Goal: Information Seeking & Learning: Learn about a topic

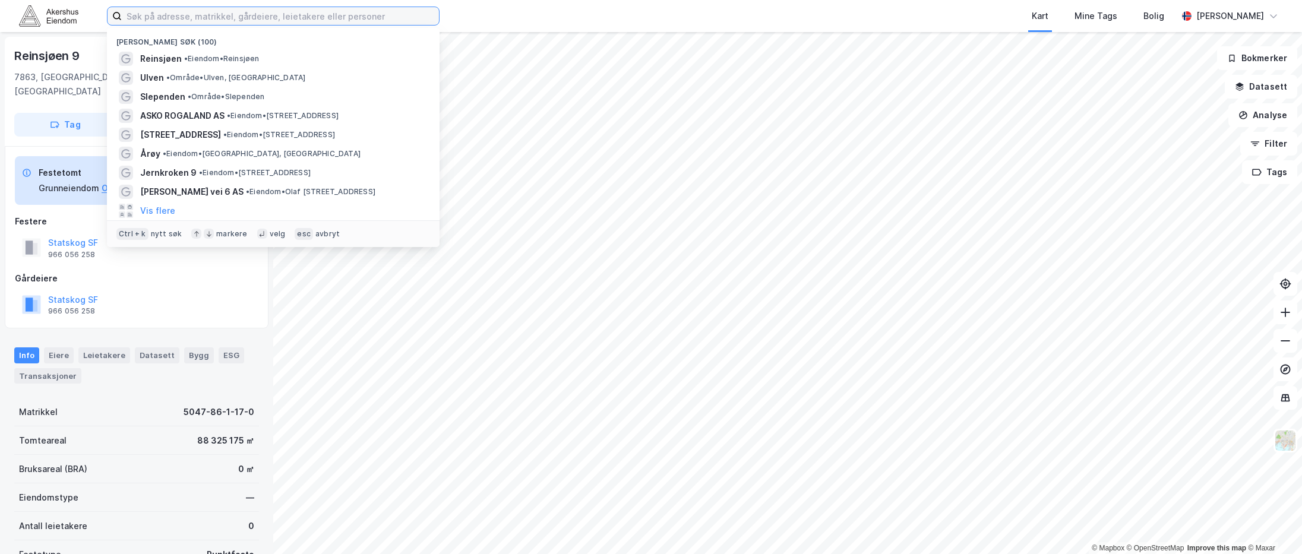
click at [207, 21] on input at bounding box center [280, 16] width 317 height 18
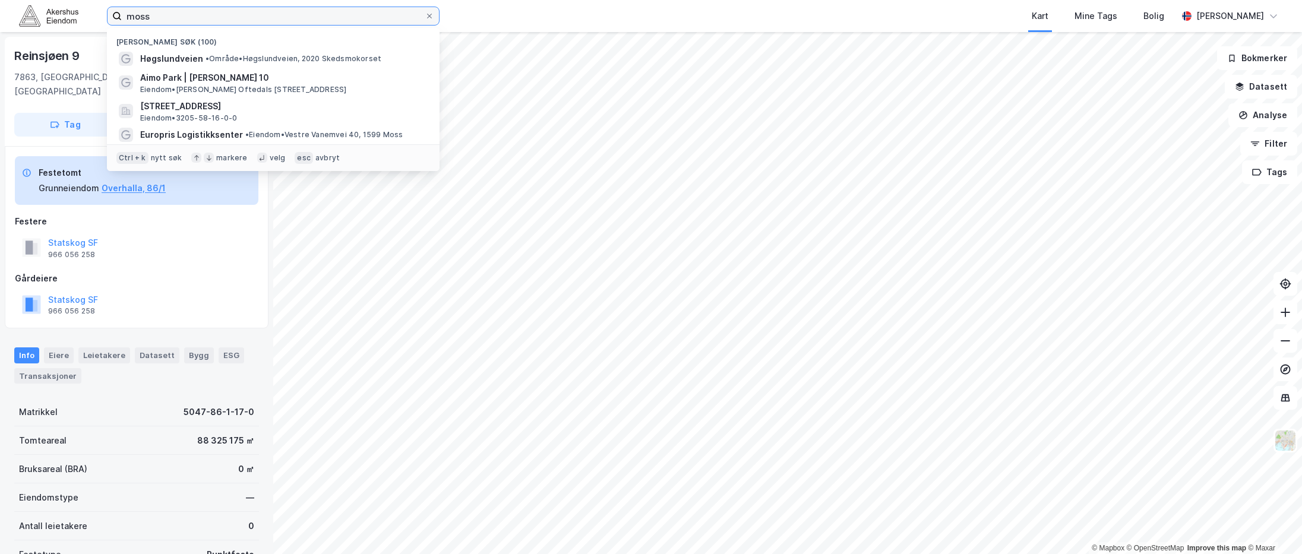
type input "moss"
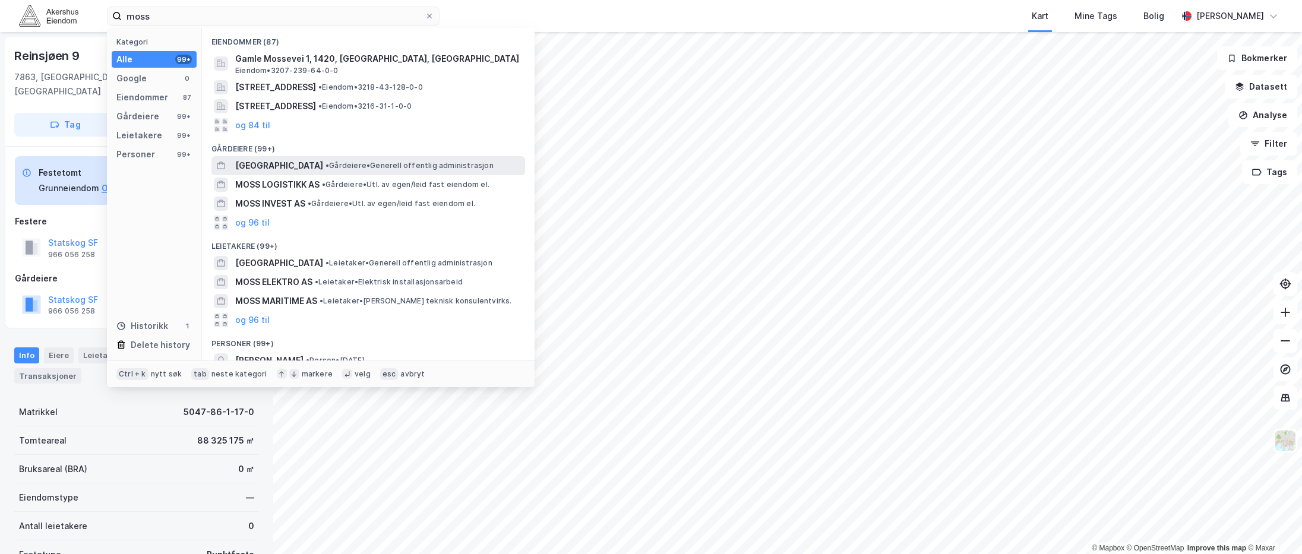
click at [327, 165] on span "• [PERSON_NAME] offentlig administrasjon" at bounding box center [409, 166] width 168 height 10
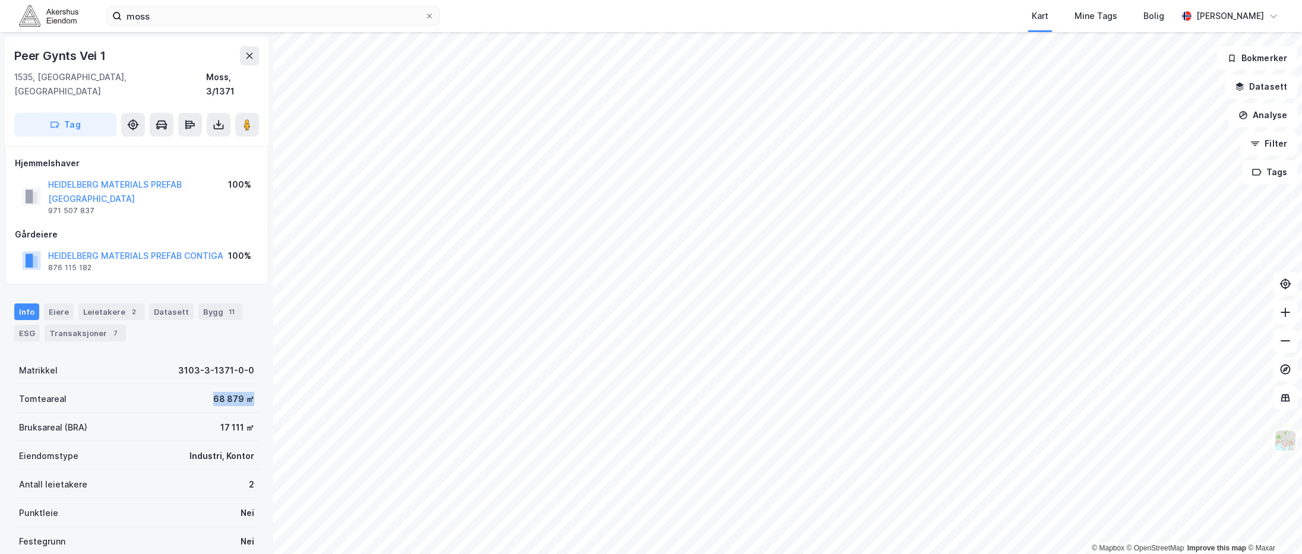
drag, startPoint x: 206, startPoint y: 371, endPoint x: 244, endPoint y: 374, distance: 37.6
click at [244, 392] on div "68 879 ㎡" at bounding box center [233, 399] width 41 height 14
drag, startPoint x: 244, startPoint y: 374, endPoint x: 254, endPoint y: 401, distance: 28.6
click at [254, 401] on div "Peer Gynts Vei 1 1535, [GEOGRAPHIC_DATA], Østfold Moss, 3/1371 Tag Hjemmelshave…" at bounding box center [136, 293] width 273 height 522
drag, startPoint x: 85, startPoint y: 192, endPoint x: 46, endPoint y: 177, distance: 41.4
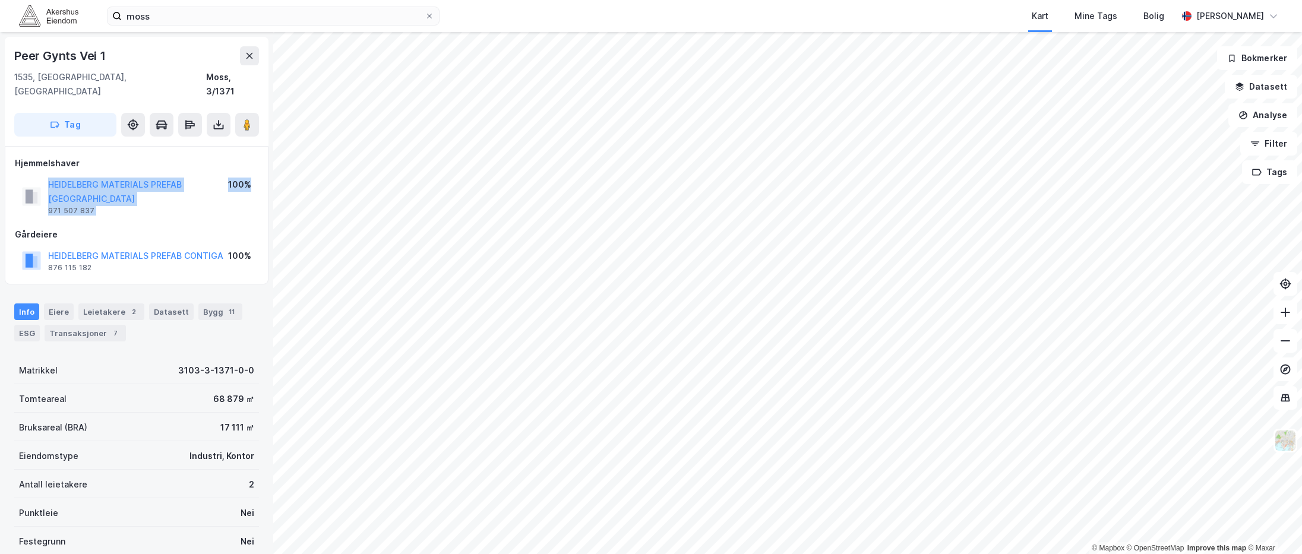
click at [46, 177] on div "Hjemmelshaver HEIDELBERG MATERIALS PREFAB [GEOGRAPHIC_DATA] 971 507 837 100% Gå…" at bounding box center [137, 215] width 244 height 119
click at [429, 15] on icon at bounding box center [429, 16] width 5 height 5
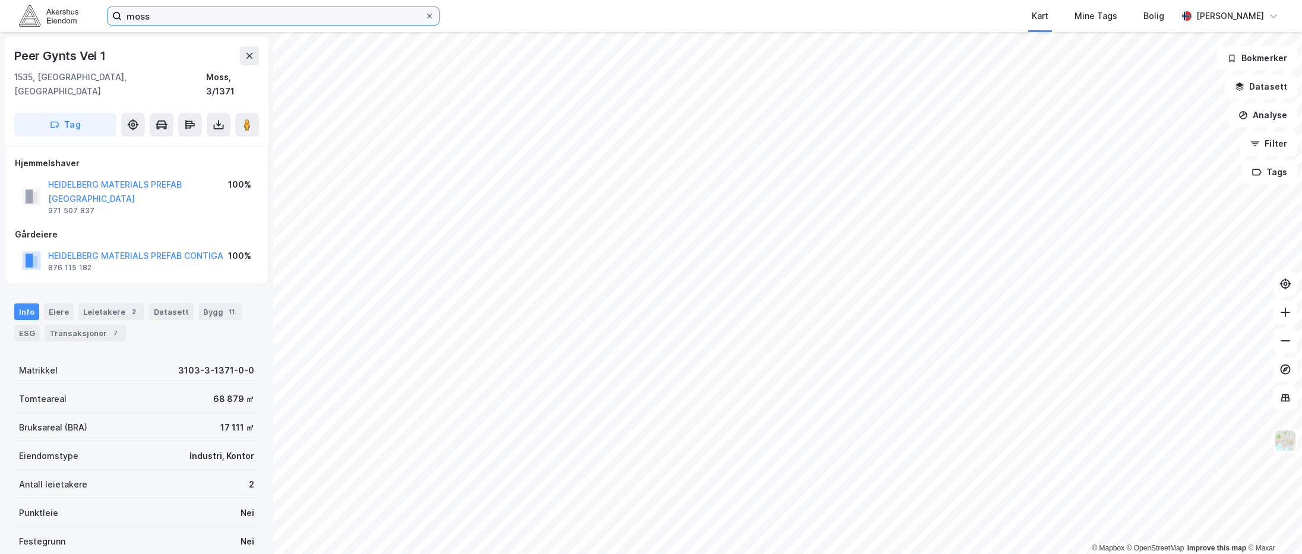
click at [425, 15] on input "moss" at bounding box center [273, 16] width 303 height 18
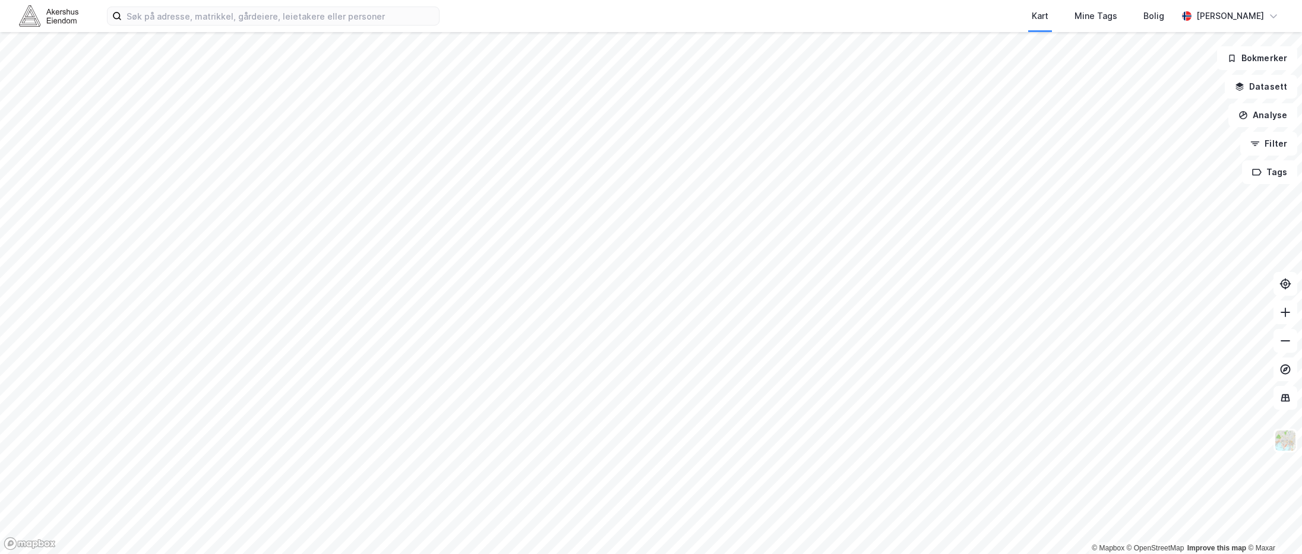
click at [621, 554] on html "Kart Mine Tags [PERSON_NAME] © Mapbox © OpenStreetMap Improve this map © Maxar …" at bounding box center [651, 277] width 1302 height 554
